Goal: Communication & Community: Participate in discussion

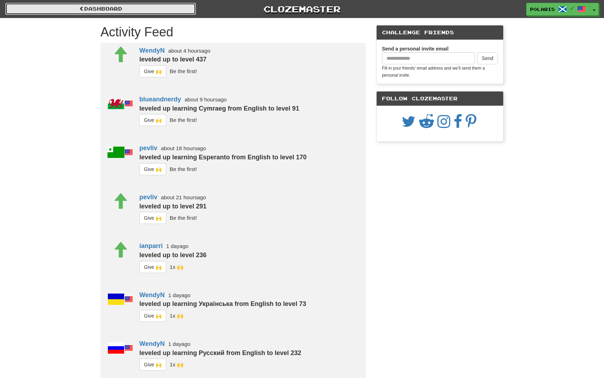
click at [141, 12] on link "Dashboard" at bounding box center [100, 9] width 191 height 12
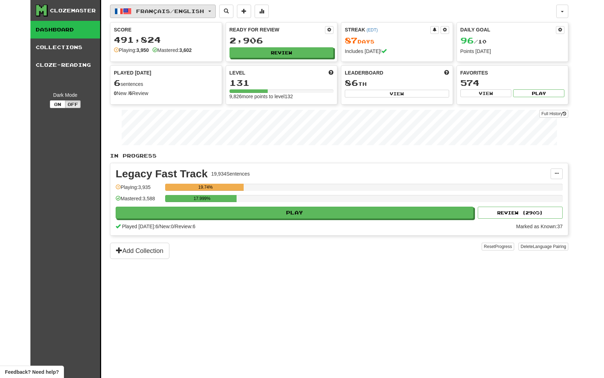
click at [181, 17] on button "Français / English" at bounding box center [163, 11] width 106 height 13
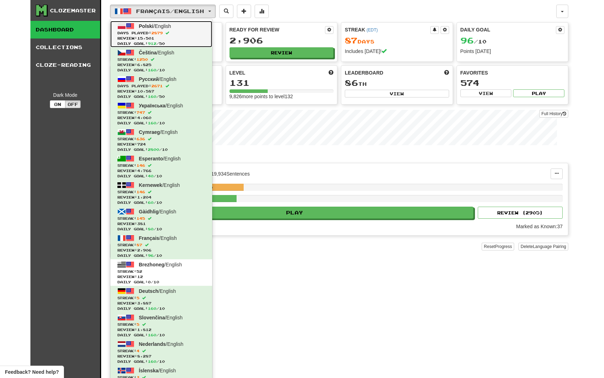
click at [161, 30] on link "Polski / English Days Played: 2879 Review: 15,501 Daily Goal: 912 / 50" at bounding box center [161, 34] width 102 height 27
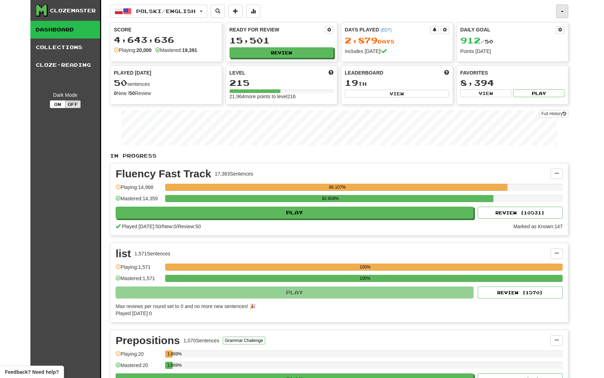
click at [557, 10] on button "button" at bounding box center [562, 11] width 12 height 13
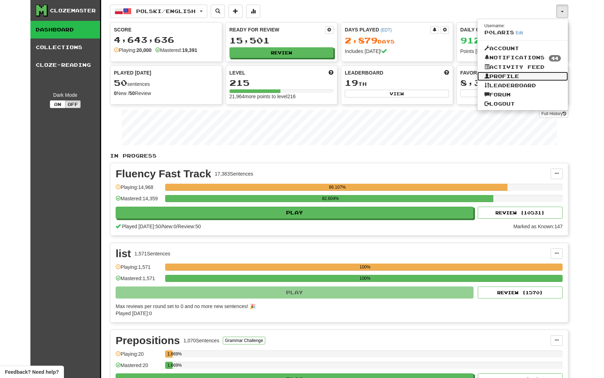
click at [519, 73] on link "Profile" at bounding box center [522, 76] width 91 height 9
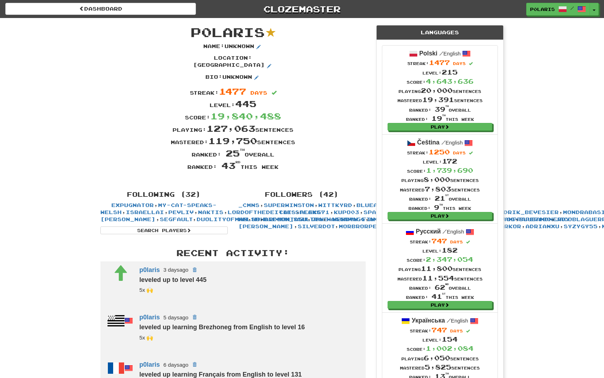
click at [600, 11] on div "p0laris / Toggle Dropdown Dashboard Leaderboard Activity Feed Notifications 44 …" at bounding box center [503, 9] width 201 height 13
click at [596, 11] on span "button" at bounding box center [594, 10] width 3 height 1
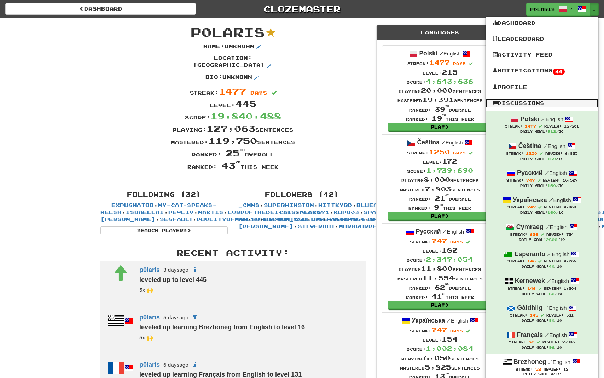
click at [537, 103] on link "Discussions" at bounding box center [541, 103] width 113 height 9
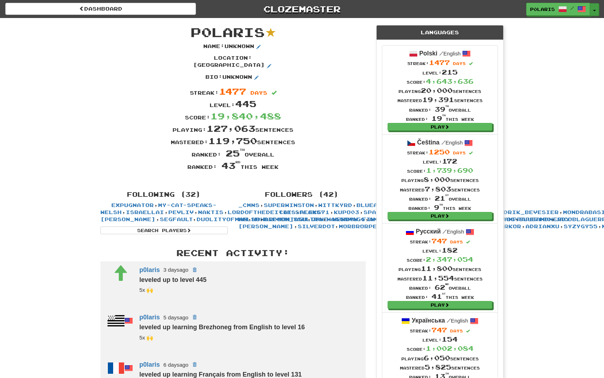
click at [597, 9] on button "Toggle Dropdown" at bounding box center [594, 9] width 9 height 13
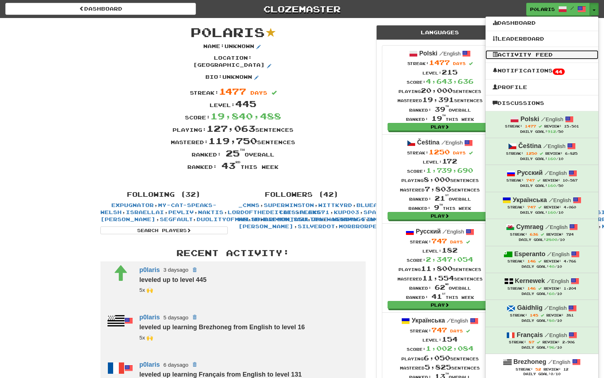
click at [540, 56] on link "Activity Feed" at bounding box center [541, 54] width 113 height 9
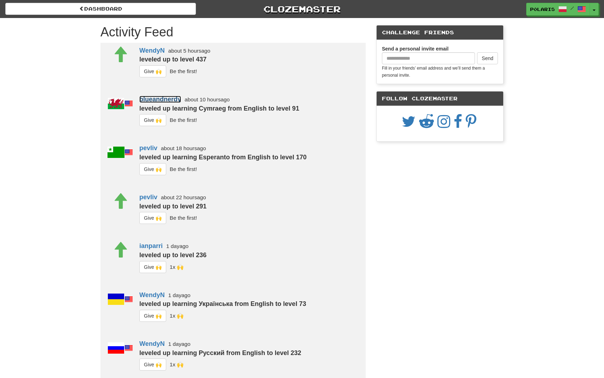
click at [176, 99] on link "blueandnerdy" at bounding box center [160, 99] width 42 height 7
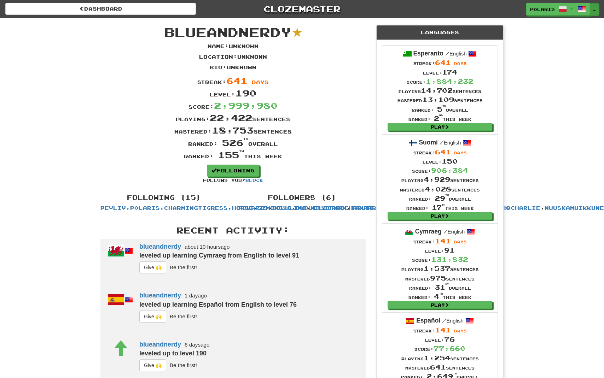
click at [596, 14] on button "Toggle Dropdown" at bounding box center [594, 9] width 9 height 13
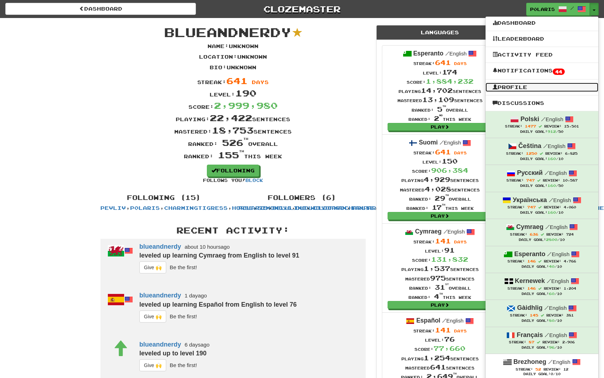
click at [536, 91] on link "Profile" at bounding box center [541, 87] width 113 height 9
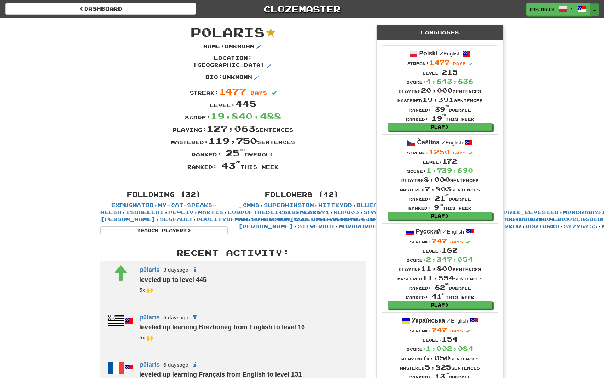
click at [597, 10] on button "Toggle Dropdown" at bounding box center [594, 9] width 9 height 13
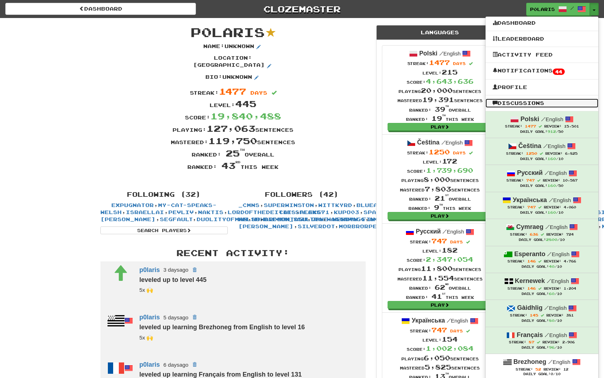
click at [518, 101] on link "Discussions" at bounding box center [541, 103] width 113 height 9
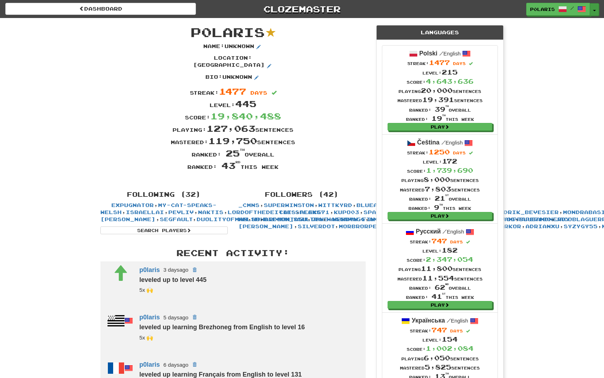
click at [593, 12] on button "Toggle Dropdown" at bounding box center [594, 9] width 9 height 13
click at [591, 10] on button "Toggle Dropdown" at bounding box center [594, 9] width 9 height 13
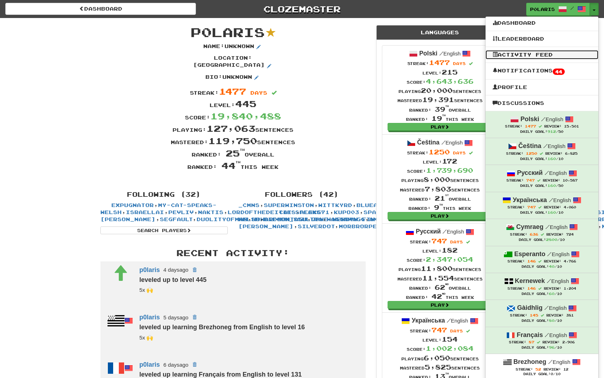
click at [528, 56] on link "Activity Feed" at bounding box center [541, 54] width 113 height 9
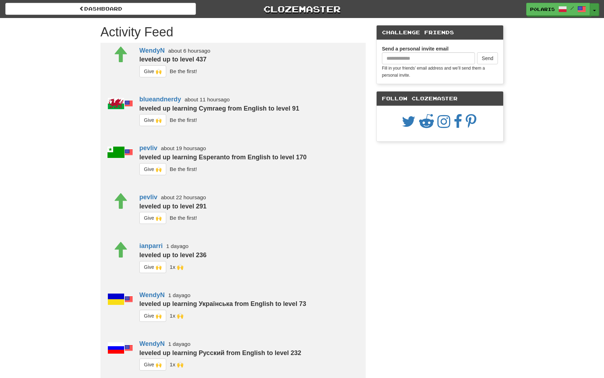
click at [592, 11] on button "Toggle Dropdown" at bounding box center [594, 9] width 9 height 13
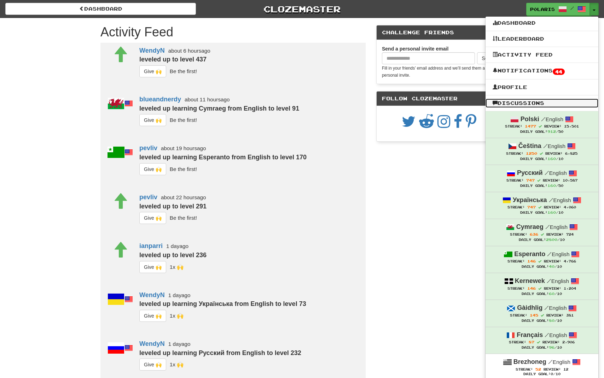
click at [516, 103] on link "Discussions" at bounding box center [541, 103] width 113 height 9
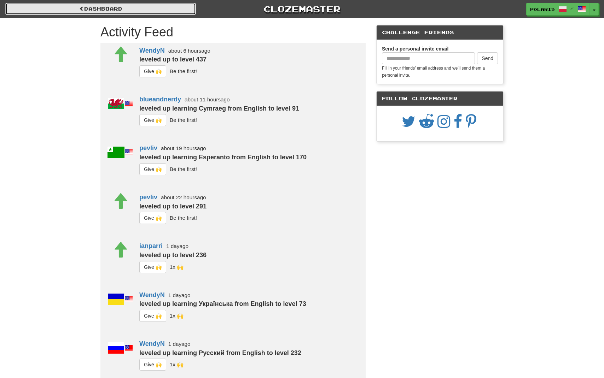
click at [112, 9] on link "Dashboard" at bounding box center [100, 9] width 191 height 12
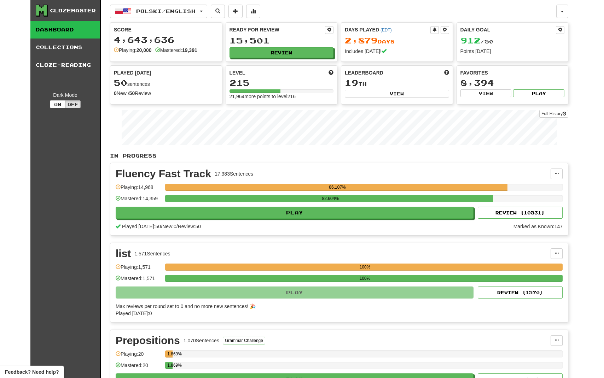
click at [569, 13] on div "Clozemaster Dashboard Collections Cloze-Reading Dark Mode On Off Dashboard Coll…" at bounding box center [301, 253] width 543 height 506
click at [561, 14] on button "button" at bounding box center [562, 11] width 12 height 13
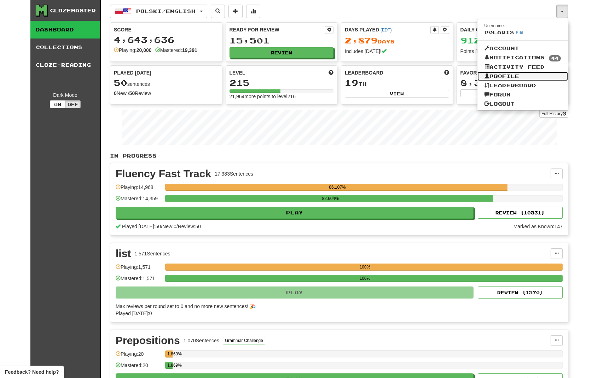
click at [521, 80] on link "Profile" at bounding box center [522, 76] width 91 height 9
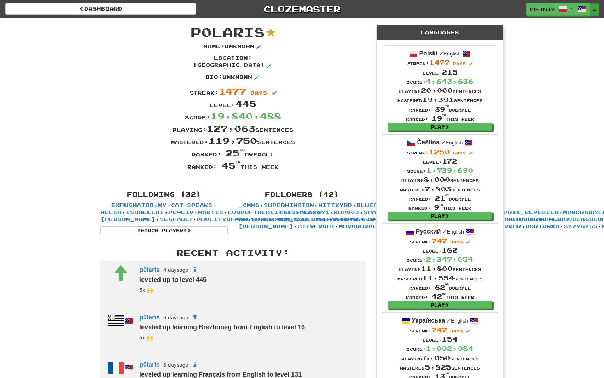
click at [595, 8] on button "Toggle Dropdown" at bounding box center [594, 9] width 9 height 13
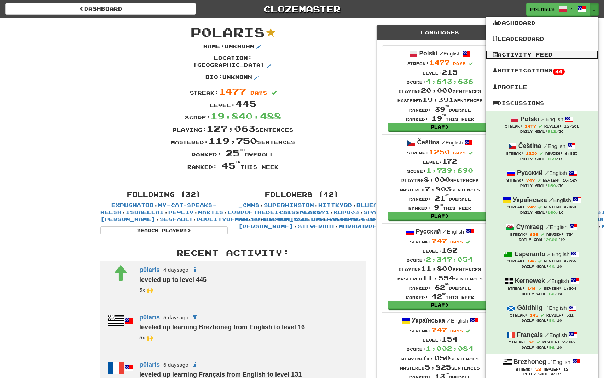
click at [529, 57] on link "Activity Feed" at bounding box center [541, 54] width 113 height 9
